Goal: Task Accomplishment & Management: Manage account settings

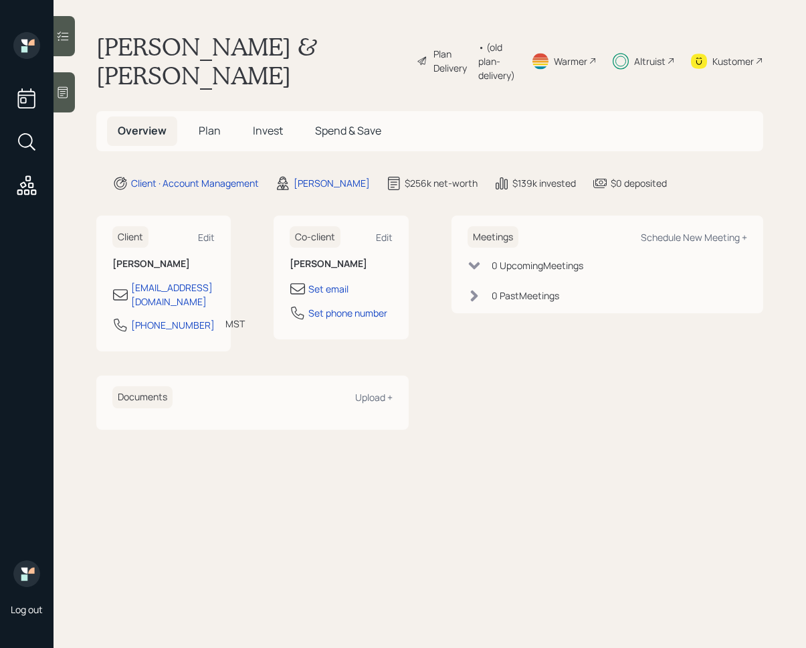
click at [75, 31] on main "[PERSON_NAME] & [PERSON_NAME] Plan Delivery • (old plan-delivery) Warmer Altrui…" at bounding box center [430, 324] width 753 height 648
click at [66, 40] on icon at bounding box center [62, 35] width 13 height 13
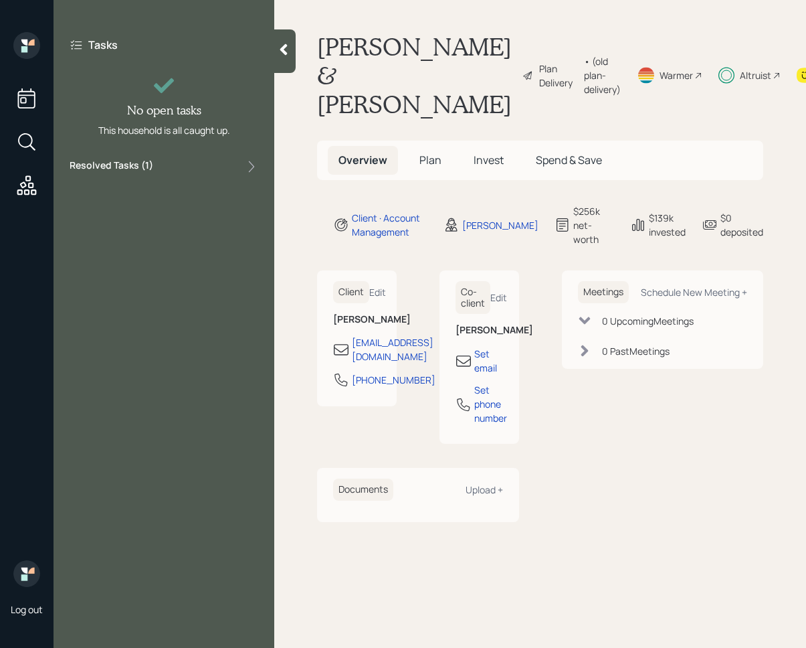
click at [222, 173] on div "Resolved Tasks ( 1 )" at bounding box center [164, 167] width 189 height 16
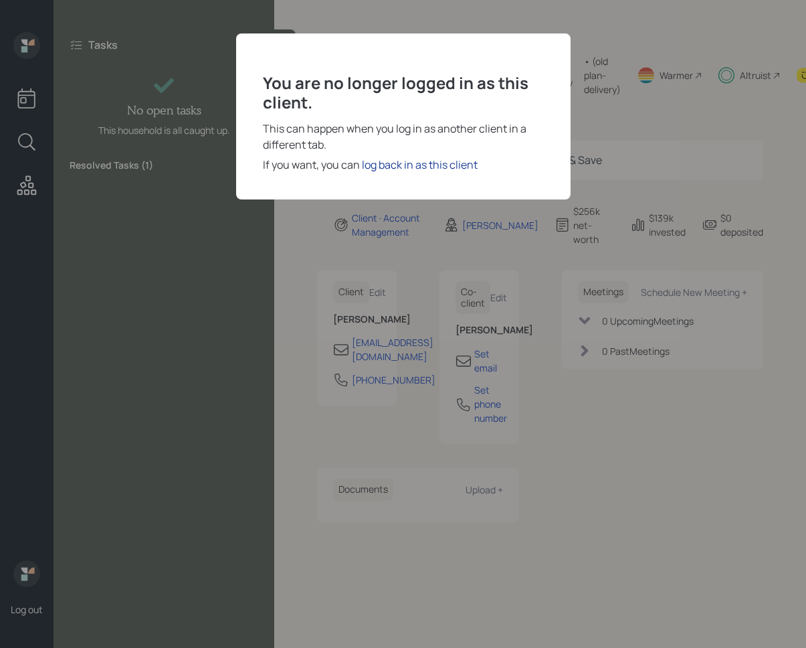
click at [406, 165] on div "log back in as this client" at bounding box center [420, 165] width 116 height 16
